Goal: Information Seeking & Learning: Learn about a topic

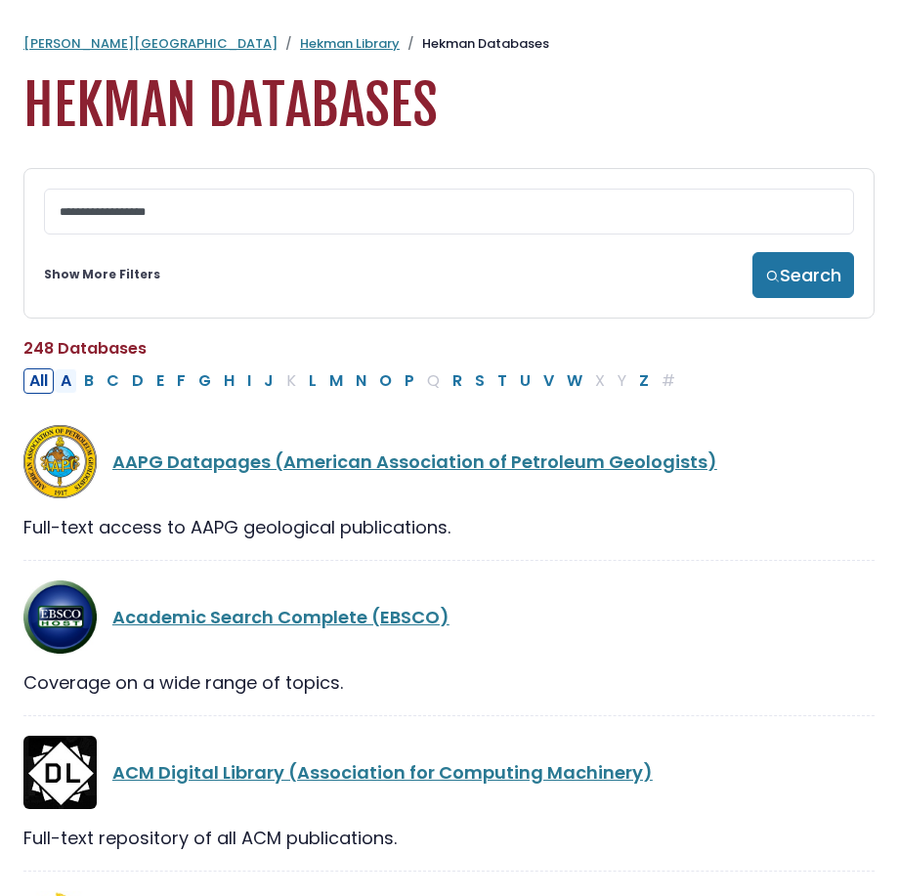
click at [70, 391] on button "A" at bounding box center [66, 380] width 22 height 25
click at [37, 393] on button "All" at bounding box center [38, 380] width 30 height 25
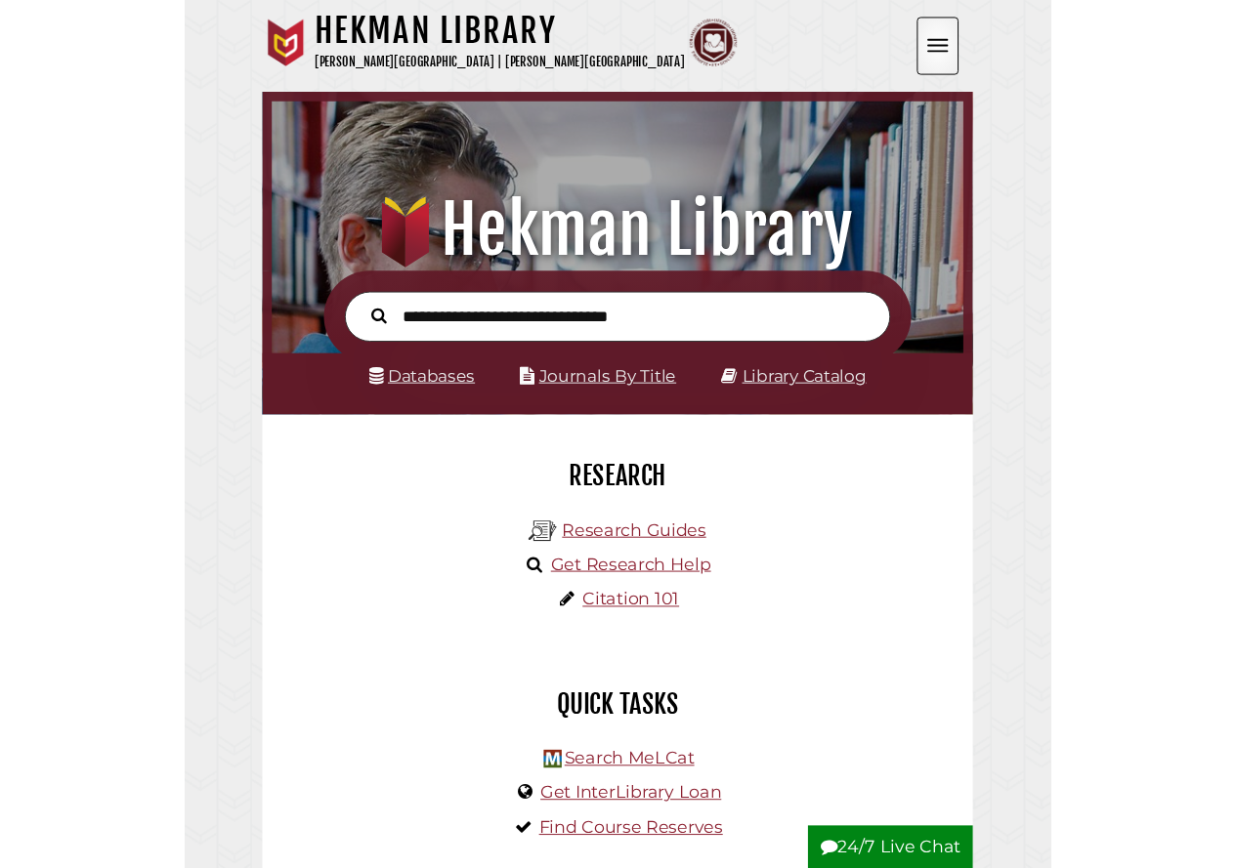
scroll to position [371, 1113]
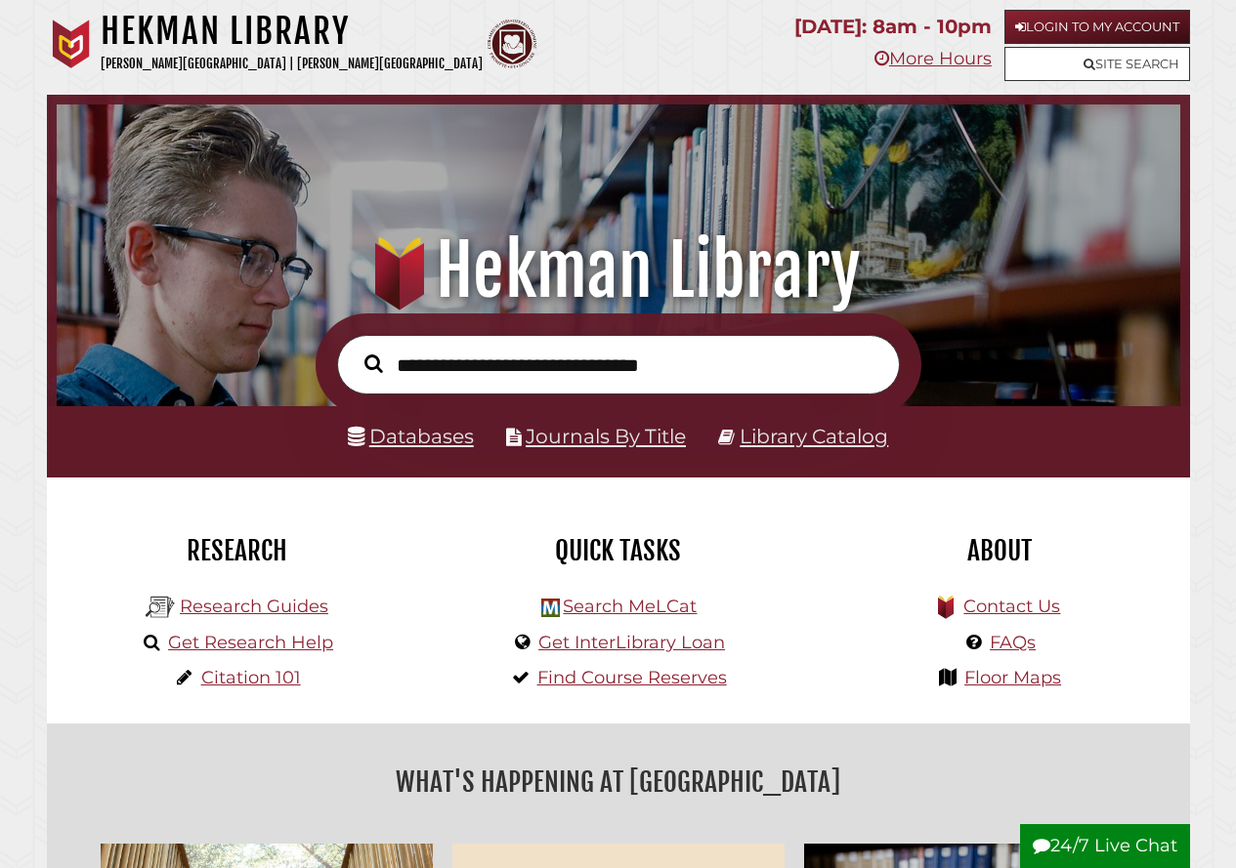
drag, startPoint x: 594, startPoint y: 389, endPoint x: 631, endPoint y: 390, distance: 37.1
click at [631, 390] on input "text" at bounding box center [618, 365] width 563 height 60
drag, startPoint x: 396, startPoint y: 365, endPoint x: 472, endPoint y: 354, distance: 77.1
click at [472, 354] on input "text" at bounding box center [618, 365] width 563 height 60
click at [751, 363] on input "text" at bounding box center [618, 365] width 563 height 60
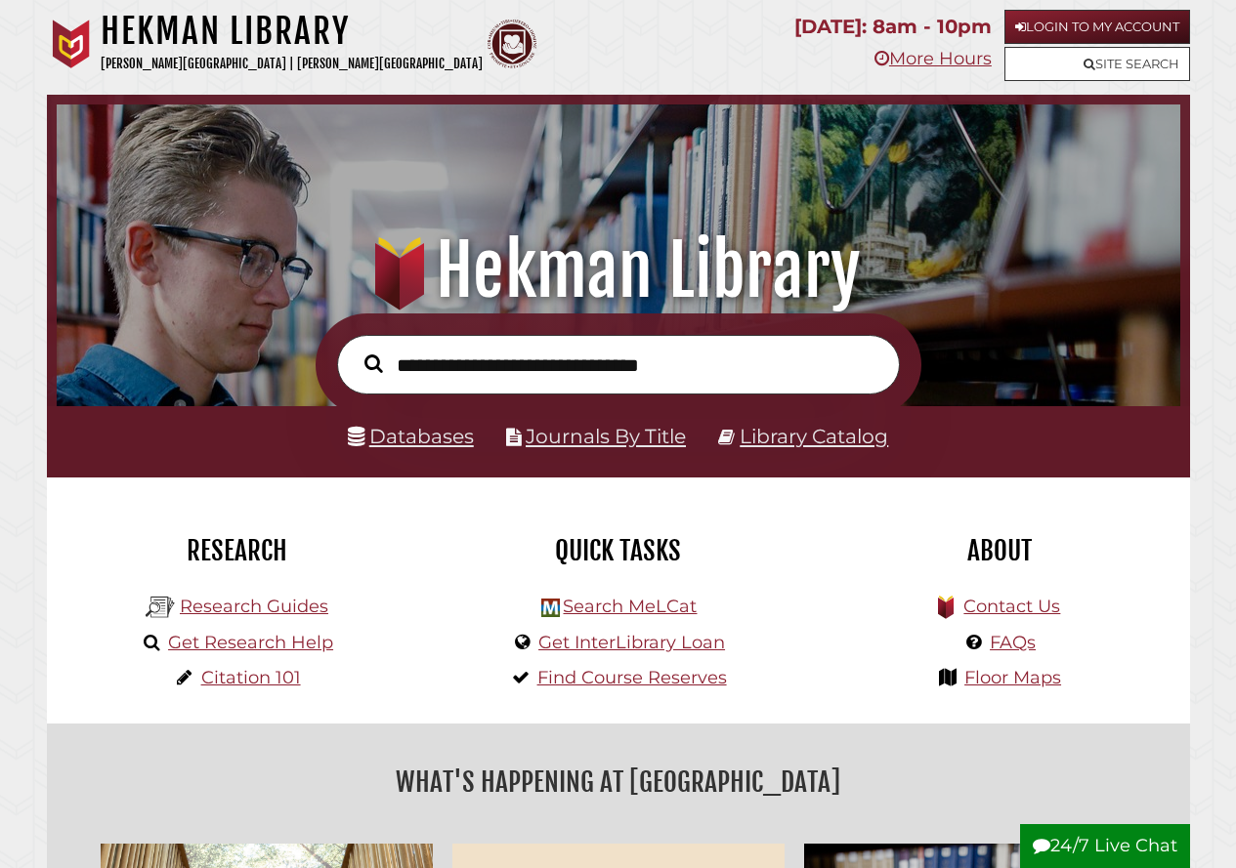
click at [751, 363] on input "text" at bounding box center [618, 365] width 563 height 60
click at [892, 23] on link "Login to My Account" at bounding box center [1097, 27] width 186 height 34
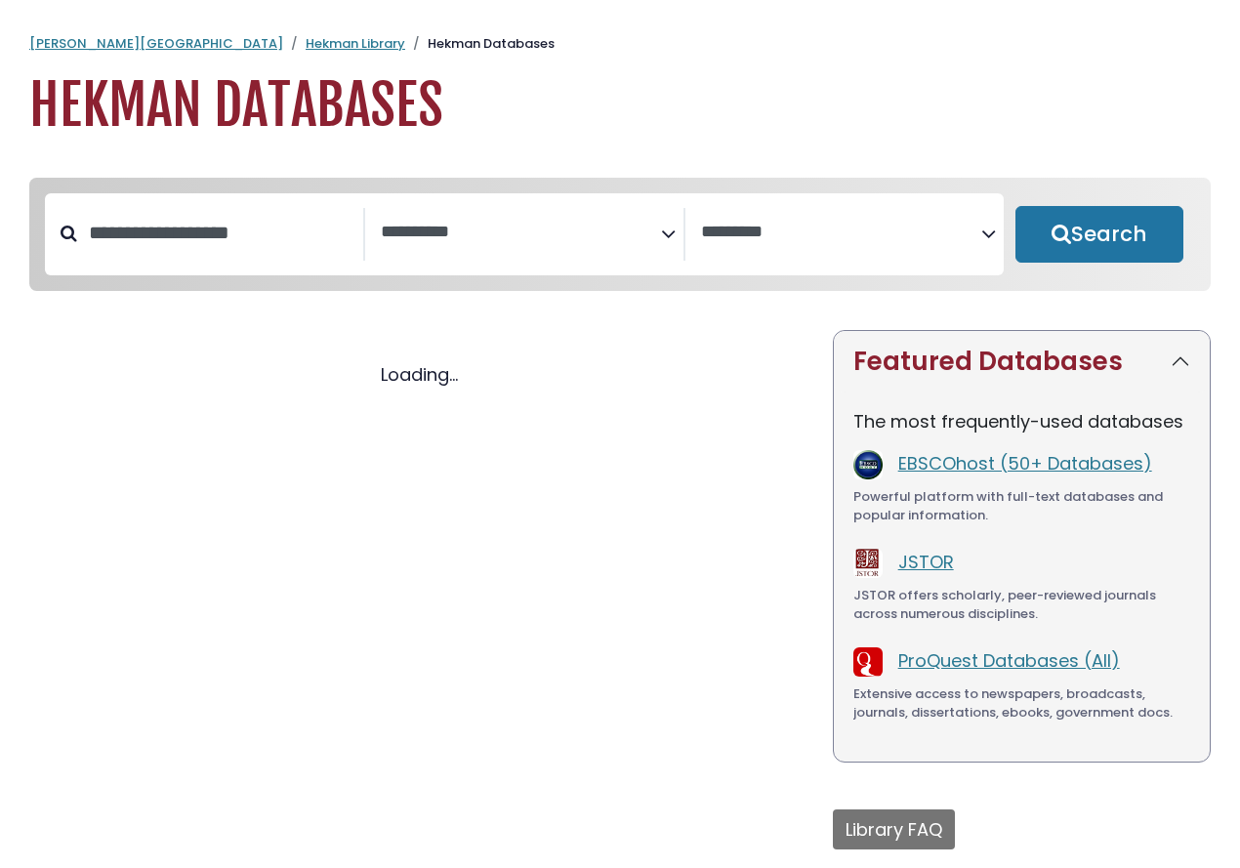
select select "Database Subject Filter"
select select "Database Vendors Filter"
select select "Database Subject Filter"
select select "Database Vendors Filter"
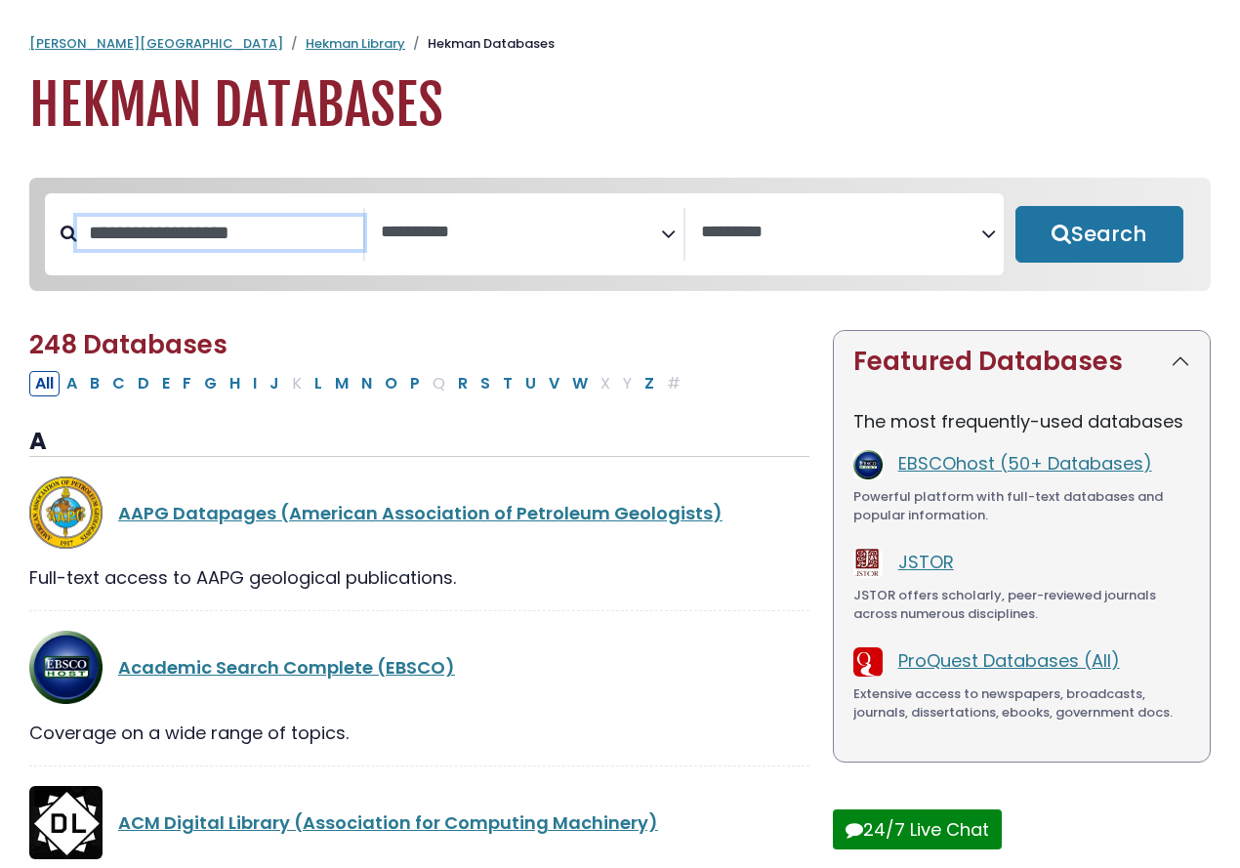
click at [314, 237] on input "Search database by title or keyword" at bounding box center [220, 233] width 286 height 32
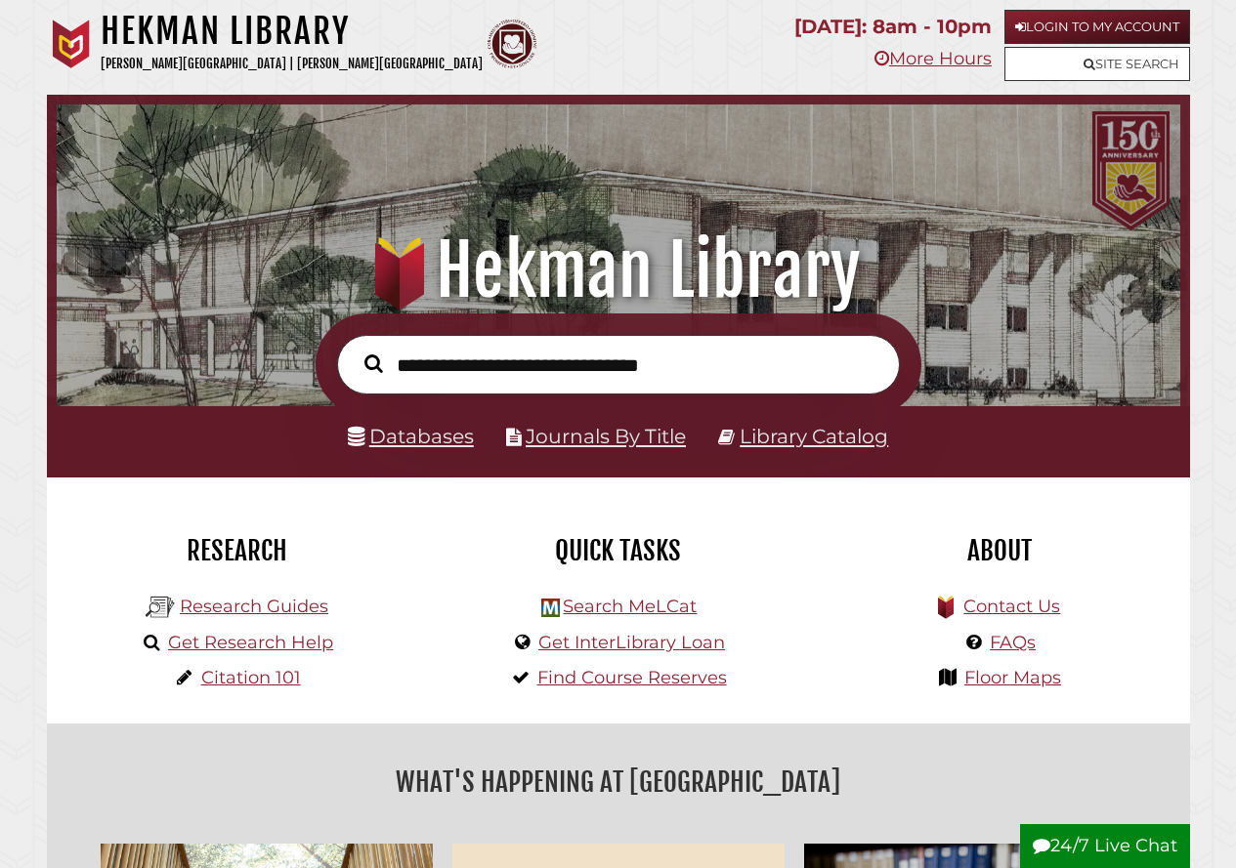
click at [615, 352] on input "text" at bounding box center [618, 365] width 563 height 60
click at [287, 604] on link "Research Guides" at bounding box center [254, 606] width 148 height 21
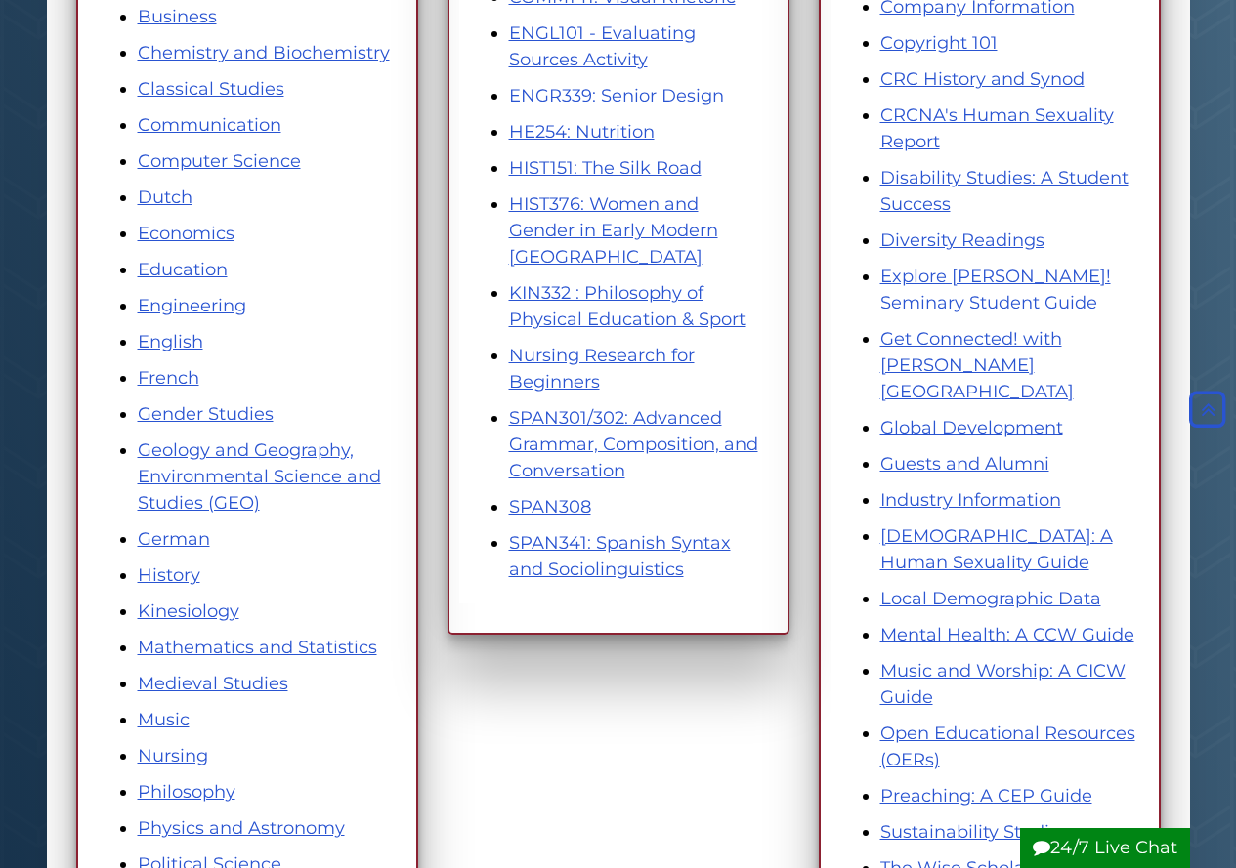
scroll to position [586, 0]
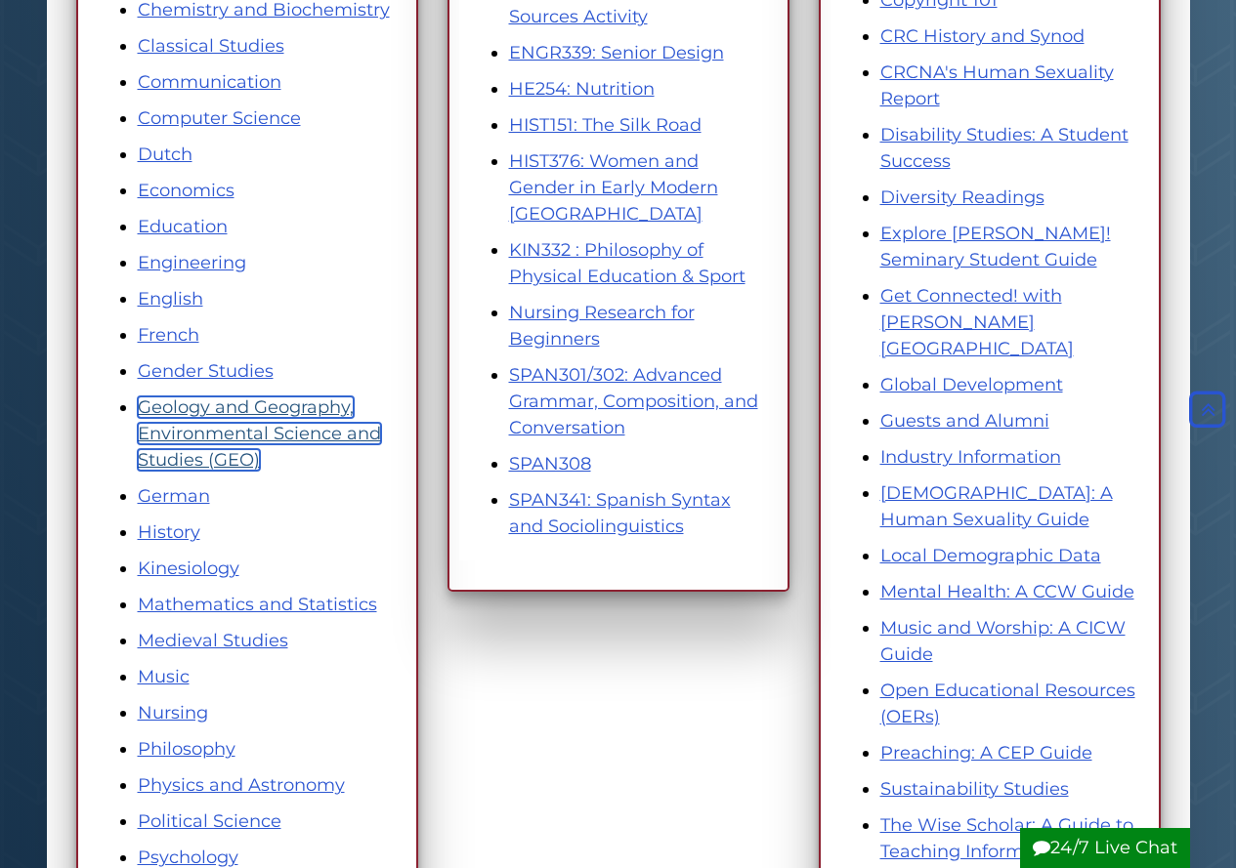
click at [189, 407] on link "Geology and Geography, Environmental Science and Studies (GEO)" at bounding box center [259, 434] width 243 height 74
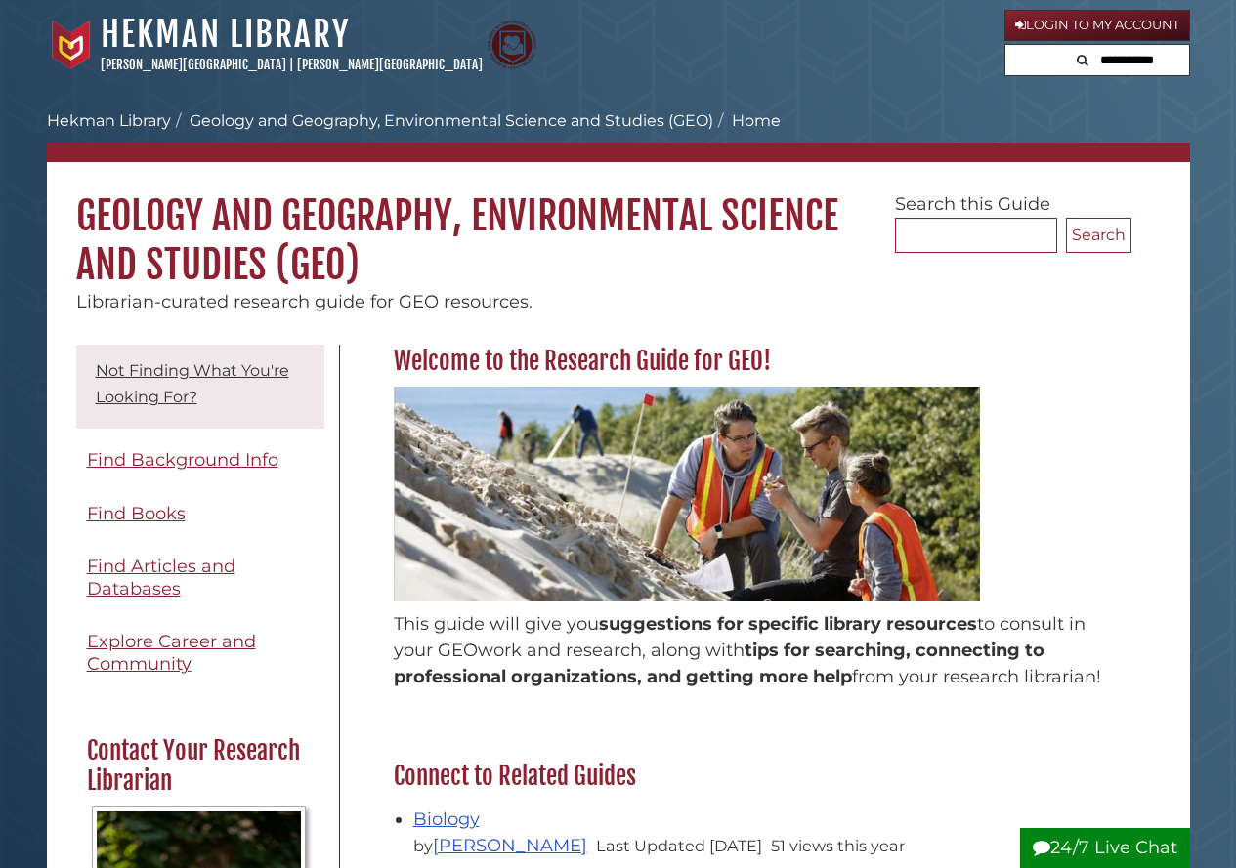
scroll to position [195, 0]
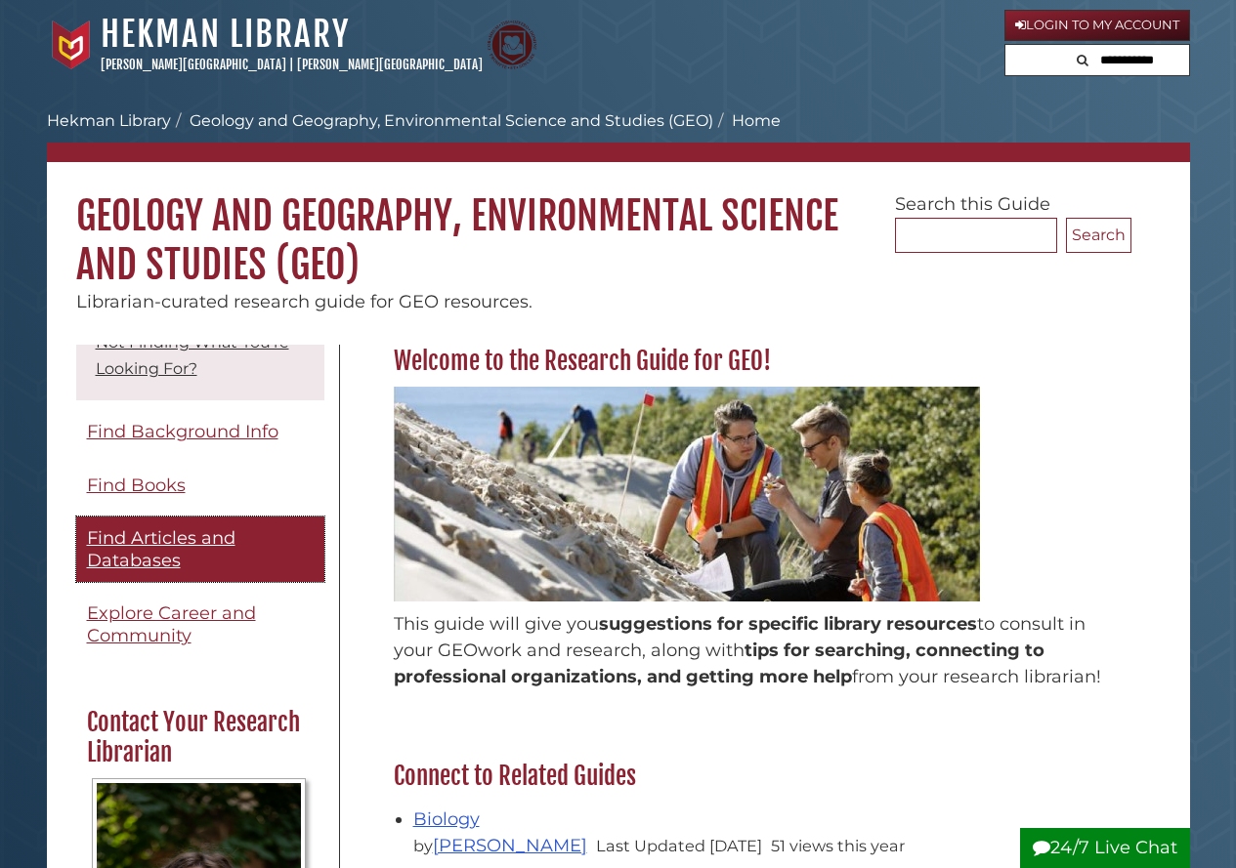
drag, startPoint x: 151, startPoint y: 527, endPoint x: 137, endPoint y: 533, distance: 15.8
click at [137, 533] on span "Find Articles and Databases" at bounding box center [161, 549] width 148 height 44
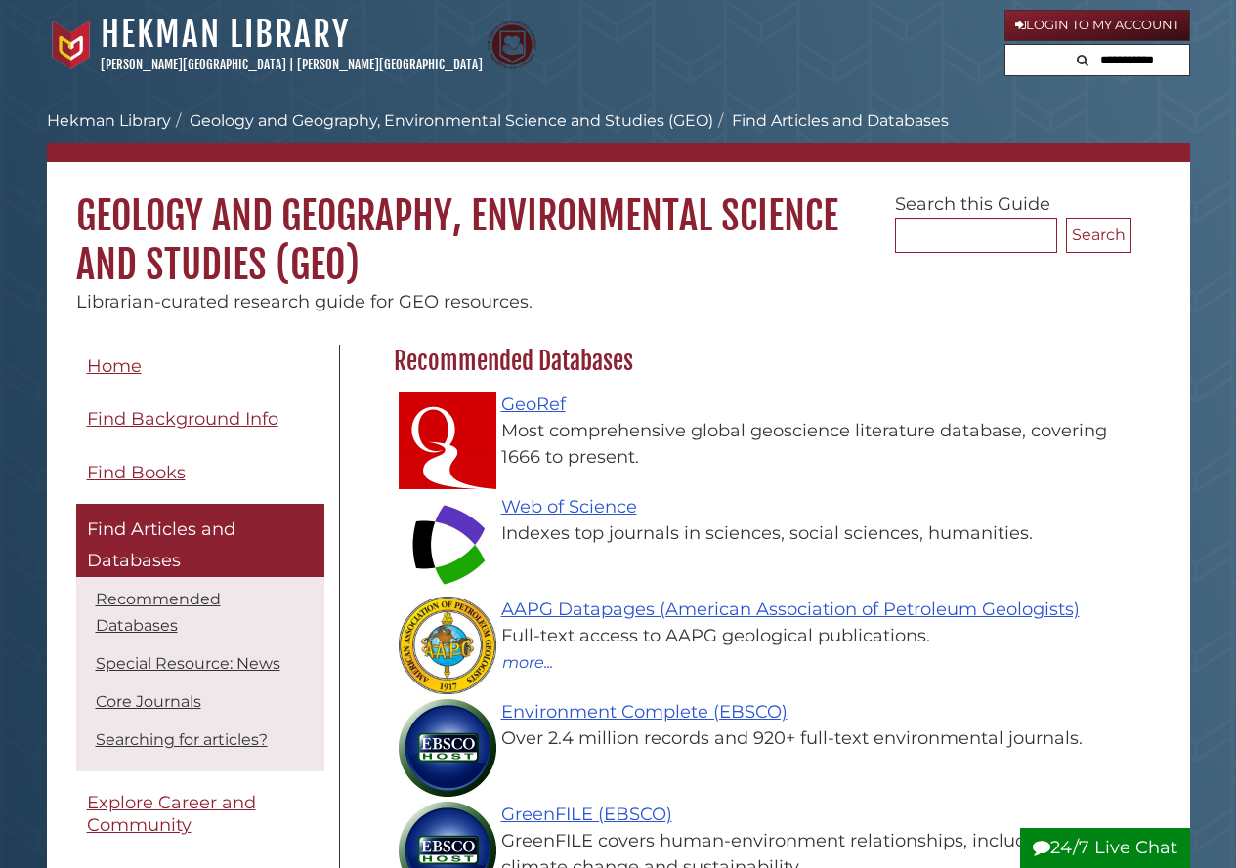
scroll to position [568, 747]
click at [608, 515] on link "Web of Science" at bounding box center [569, 506] width 136 height 21
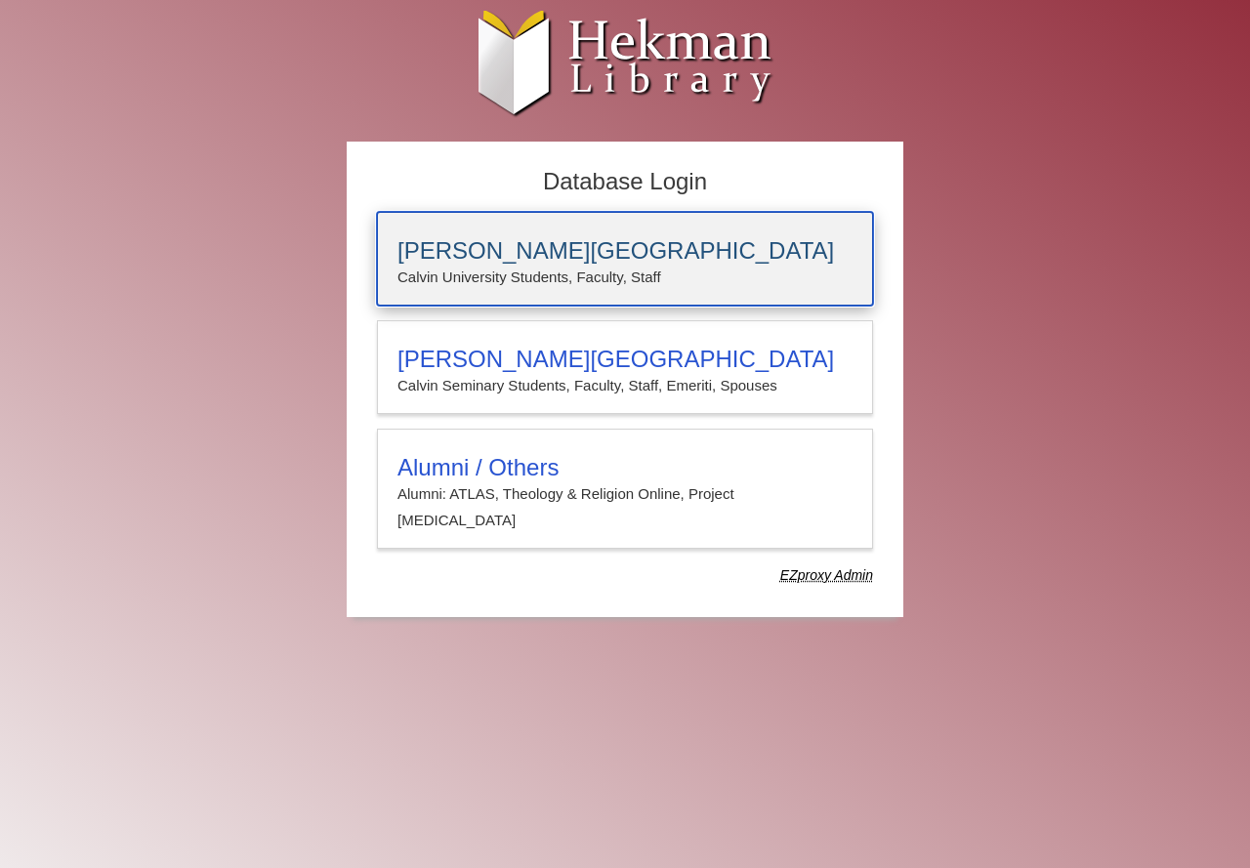
click at [505, 250] on h3 "[PERSON_NAME][GEOGRAPHIC_DATA]" at bounding box center [625, 250] width 455 height 27
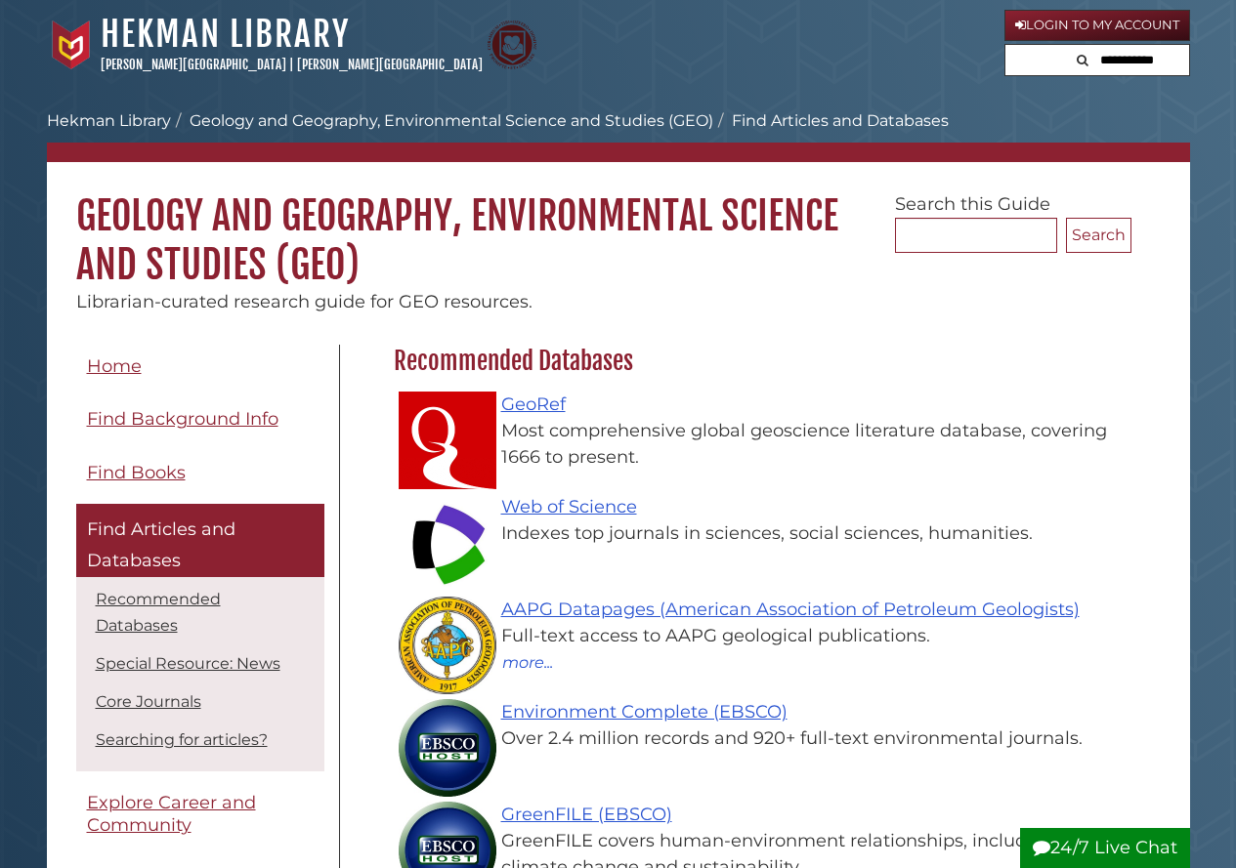
scroll to position [568, 747]
click at [539, 398] on link "GeoRef" at bounding box center [533, 404] width 64 height 21
